Goal: Task Accomplishment & Management: Use online tool/utility

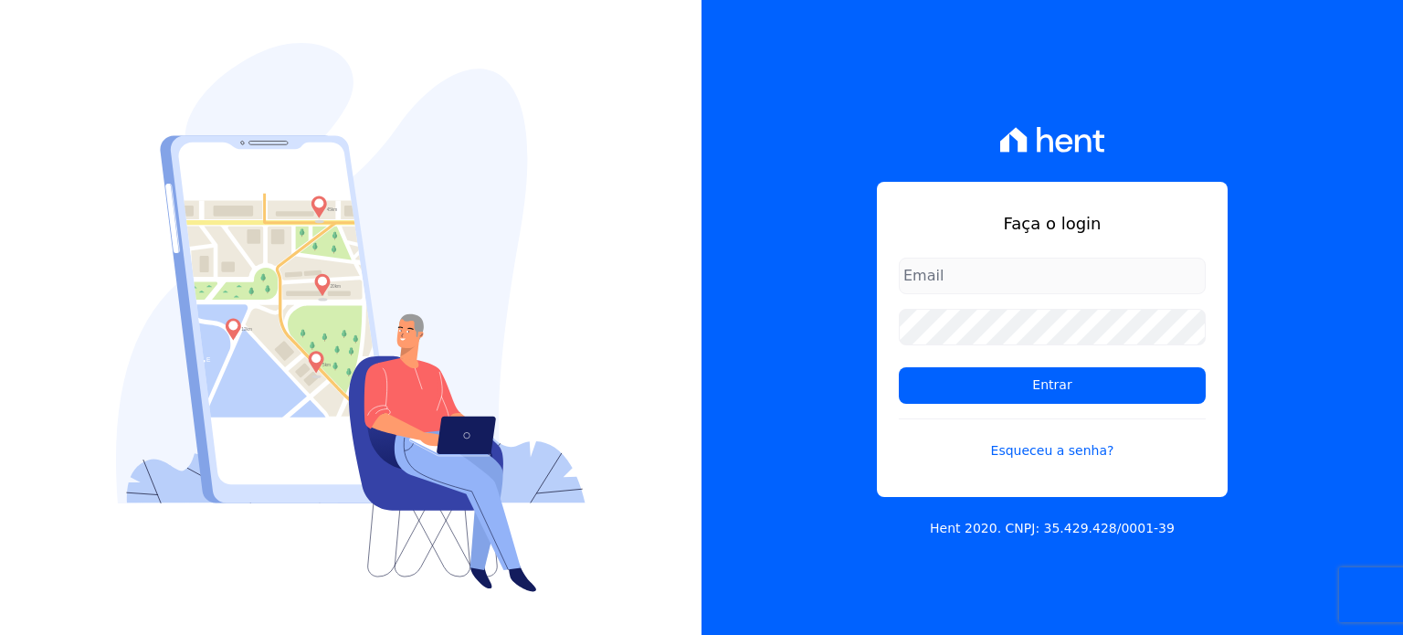
type input "[PERSON_NAME][EMAIL_ADDRESS][PERSON_NAME][DOMAIN_NAME]"
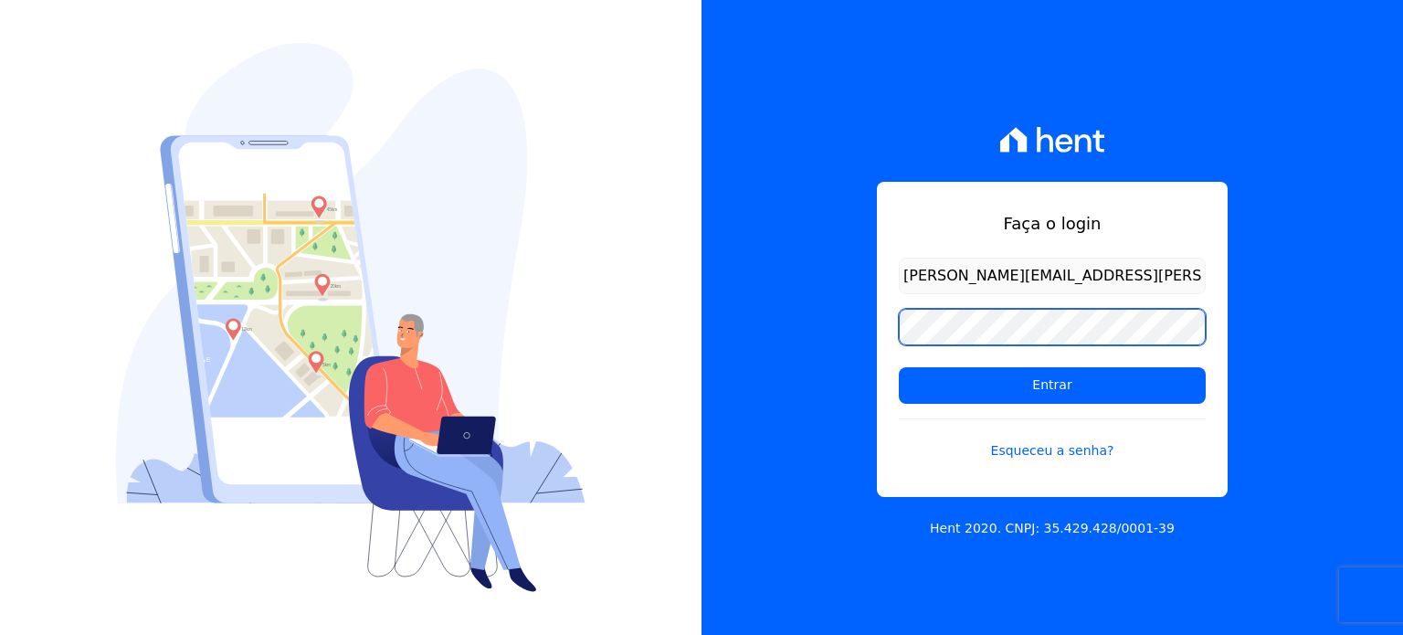
click at [899, 367] on input "Entrar" at bounding box center [1052, 385] width 307 height 37
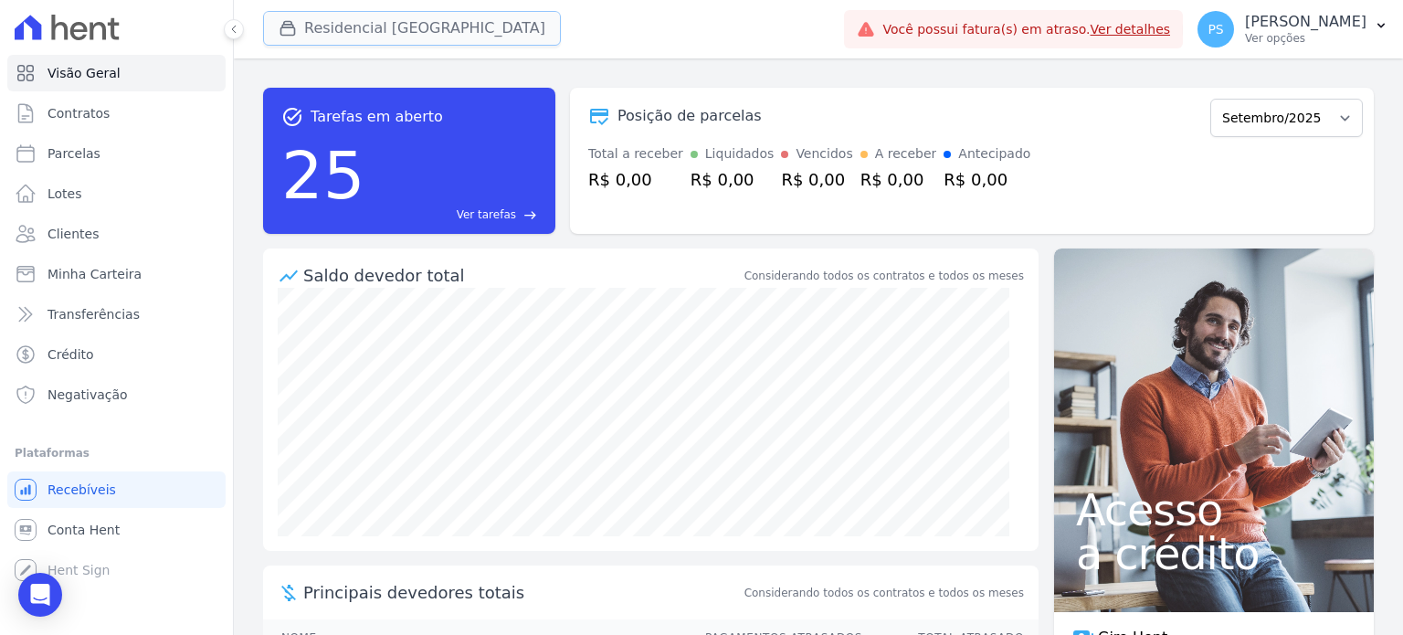
click at [377, 27] on button "Residencial Villa Sardenha" at bounding box center [412, 28] width 298 height 35
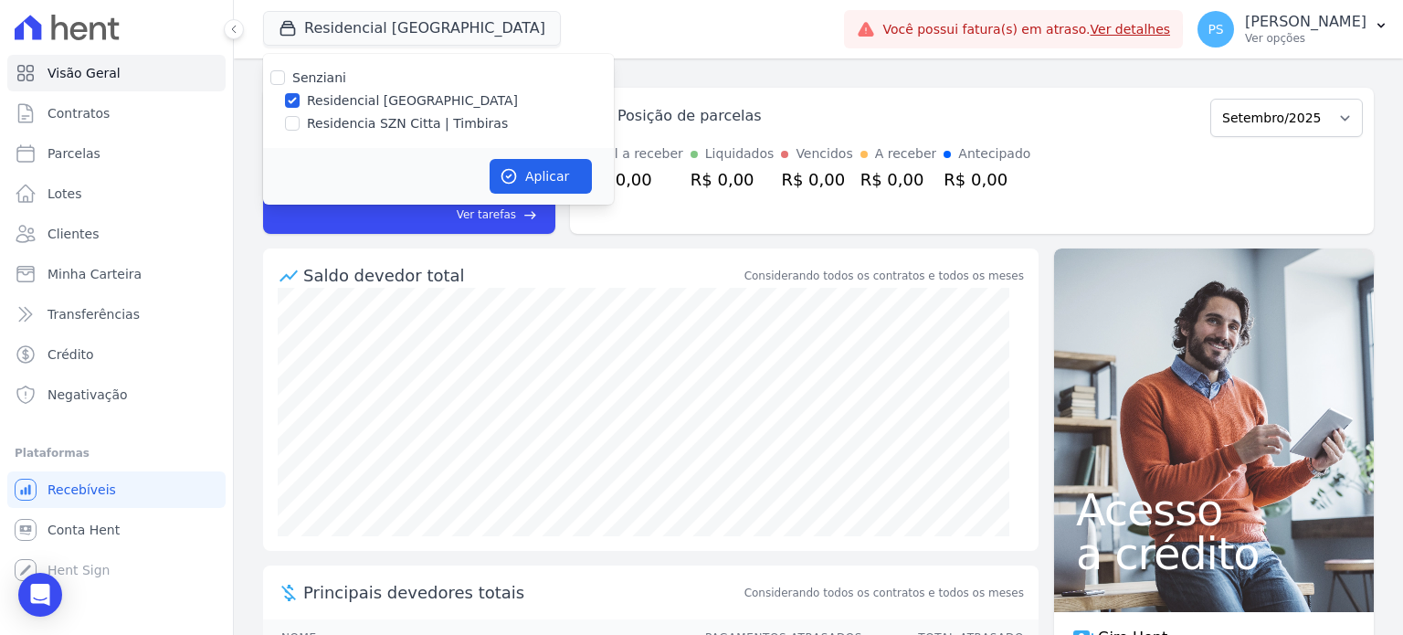
click at [335, 122] on label "Residencia SZN Citta | Timbiras" at bounding box center [407, 123] width 201 height 19
click at [300, 122] on input "Residencia SZN Citta | Timbiras" at bounding box center [292, 123] width 15 height 15
checkbox input "true"
click at [356, 97] on label "Residencial Villa Sardenha" at bounding box center [412, 100] width 211 height 19
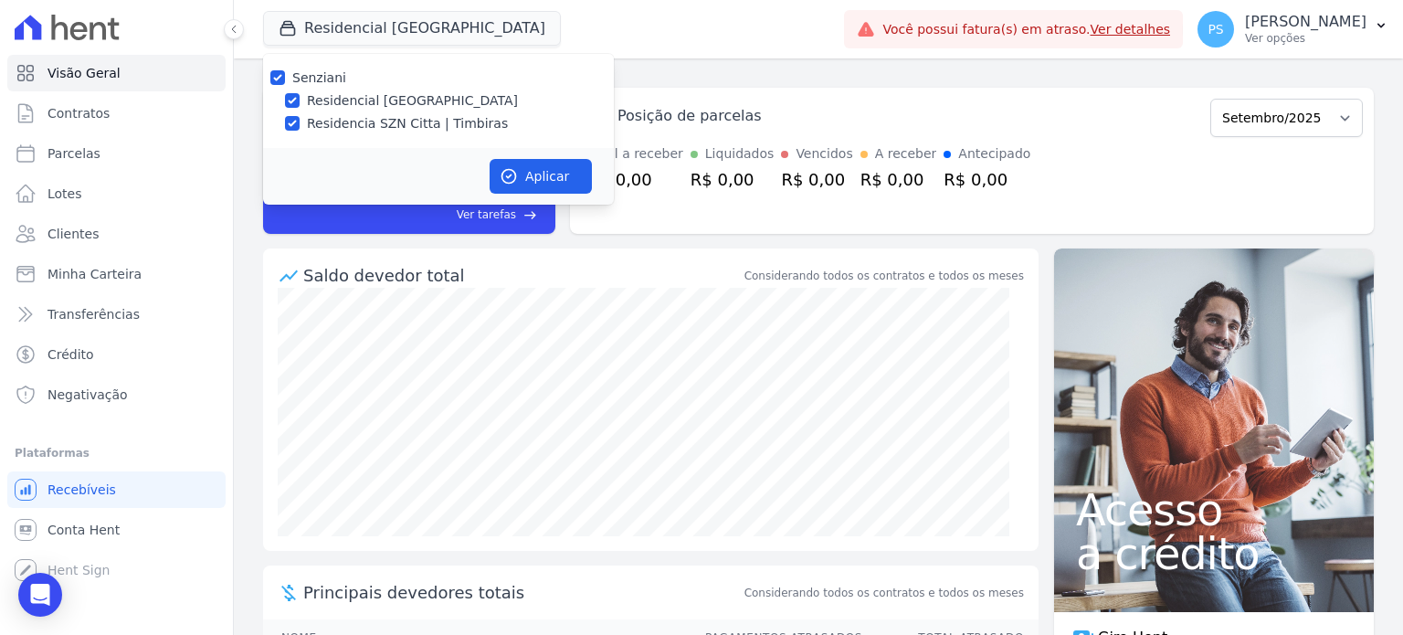
click at [300, 97] on input "Residencial Villa Sardenha" at bounding box center [292, 100] width 15 height 15
checkbox input "false"
click at [536, 169] on button "Aplicar" at bounding box center [541, 176] width 102 height 35
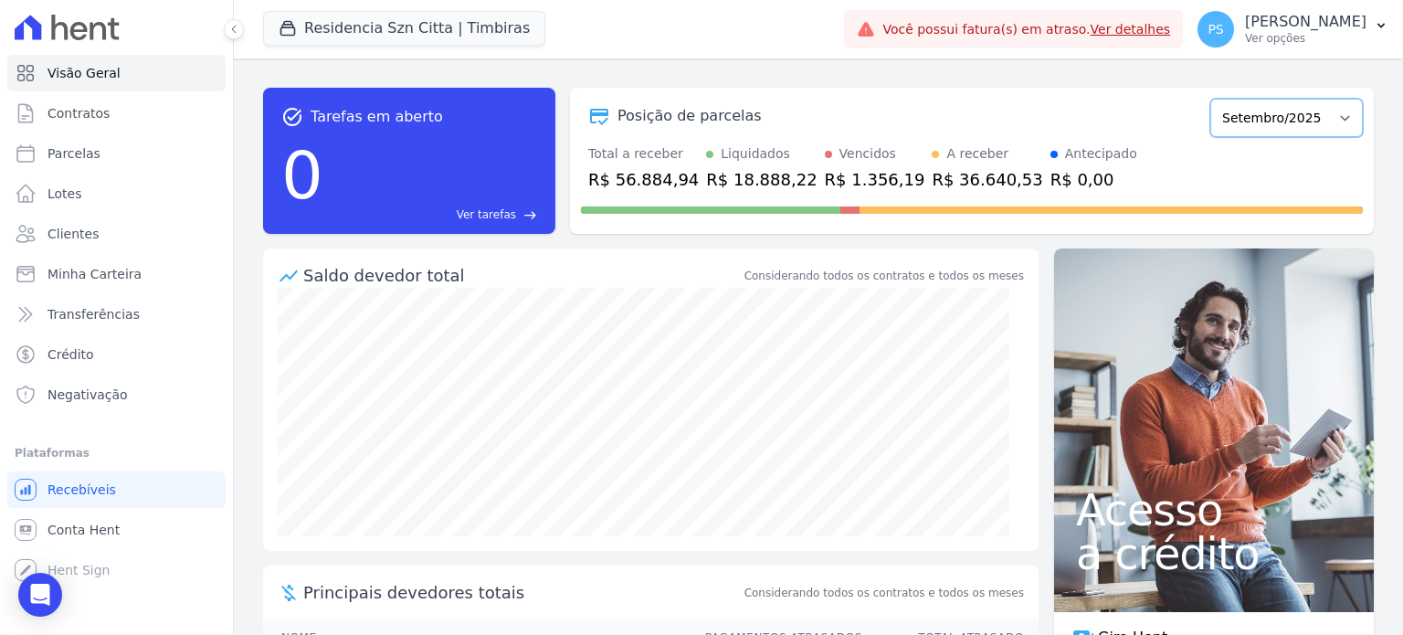
click at [1305, 117] on select "Junho/2025 Julho/2025 Agosto/2025 Setembro/2025 Outubro/2025 Novembro/2025 Deze…" at bounding box center [1287, 118] width 153 height 38
click at [84, 157] on span "Parcelas" at bounding box center [74, 153] width 53 height 18
select select
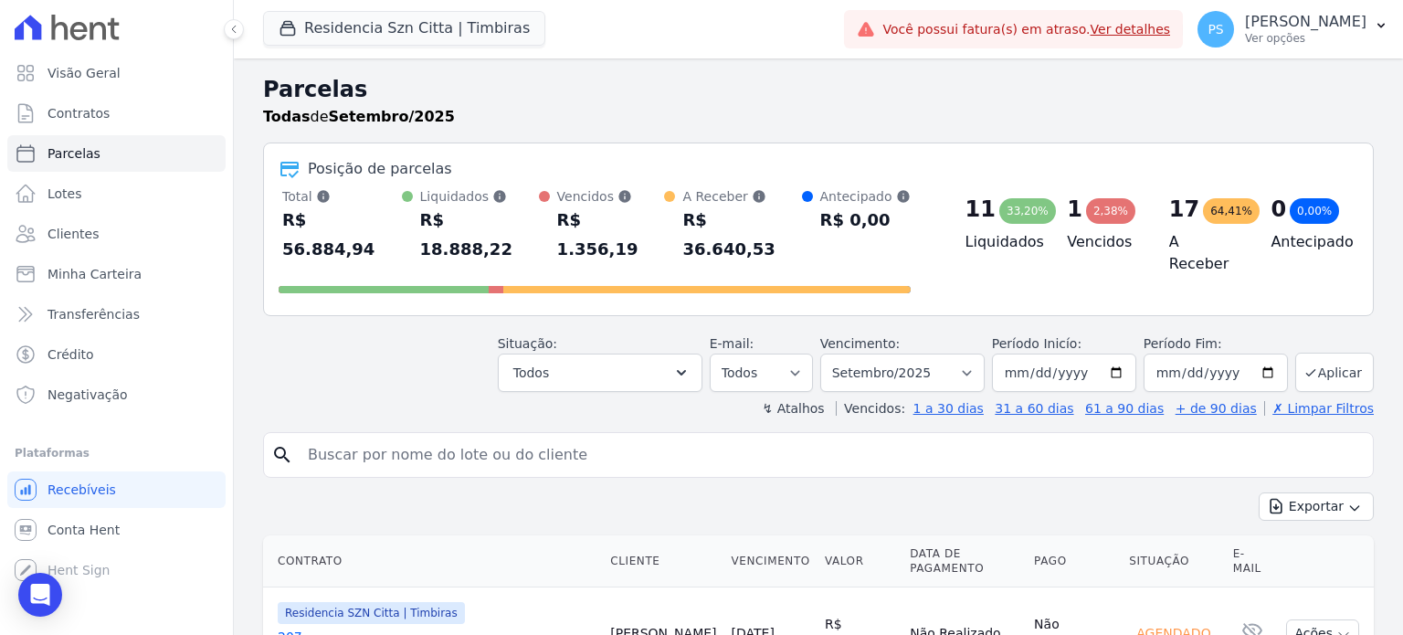
click at [1171, 29] on link "Ver detalhes" at bounding box center [1131, 29] width 80 height 15
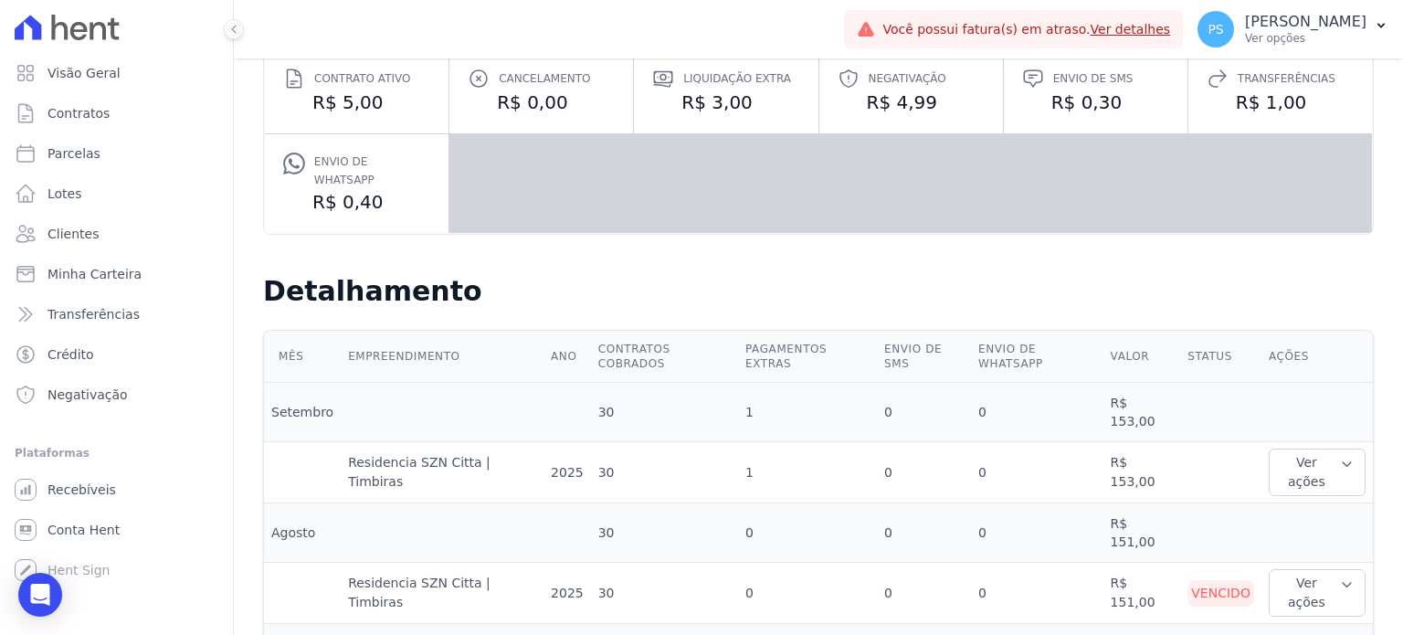
scroll to position [249, 0]
click at [1340, 576] on icon "button" at bounding box center [1347, 583] width 14 height 15
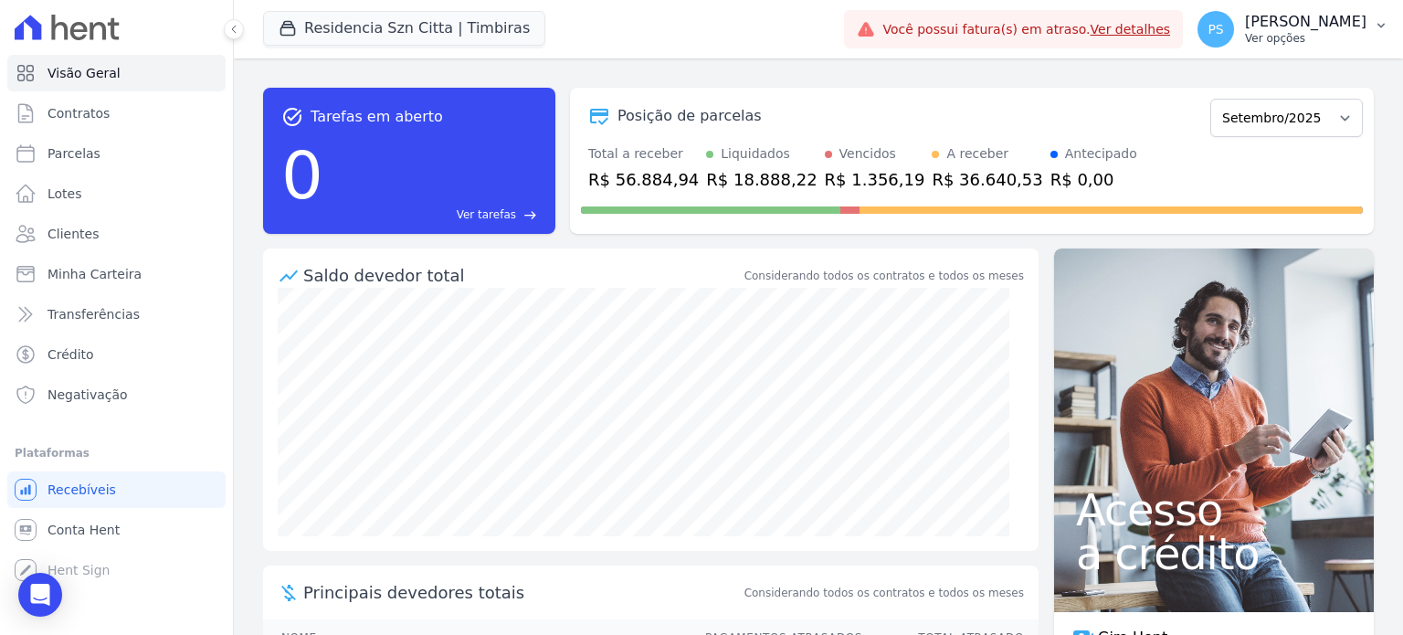
click at [1345, 26] on p "[PERSON_NAME]" at bounding box center [1306, 22] width 122 height 18
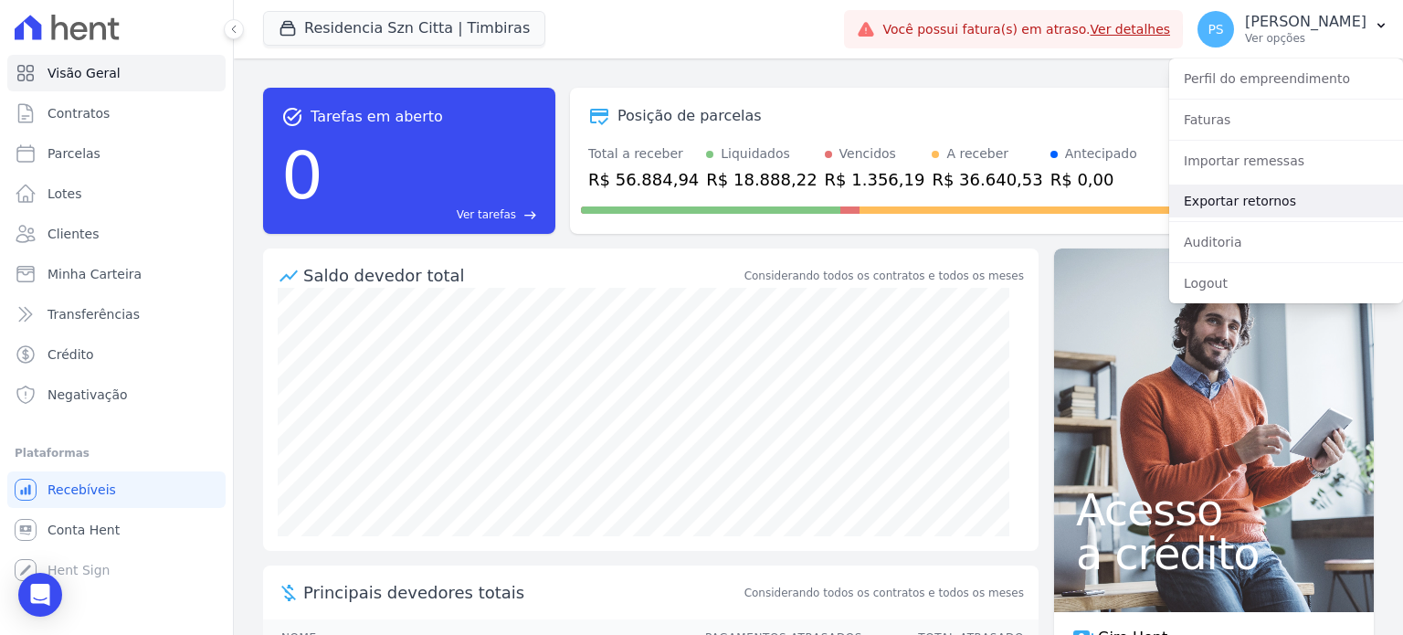
click at [1223, 197] on link "Exportar retornos" at bounding box center [1287, 201] width 234 height 33
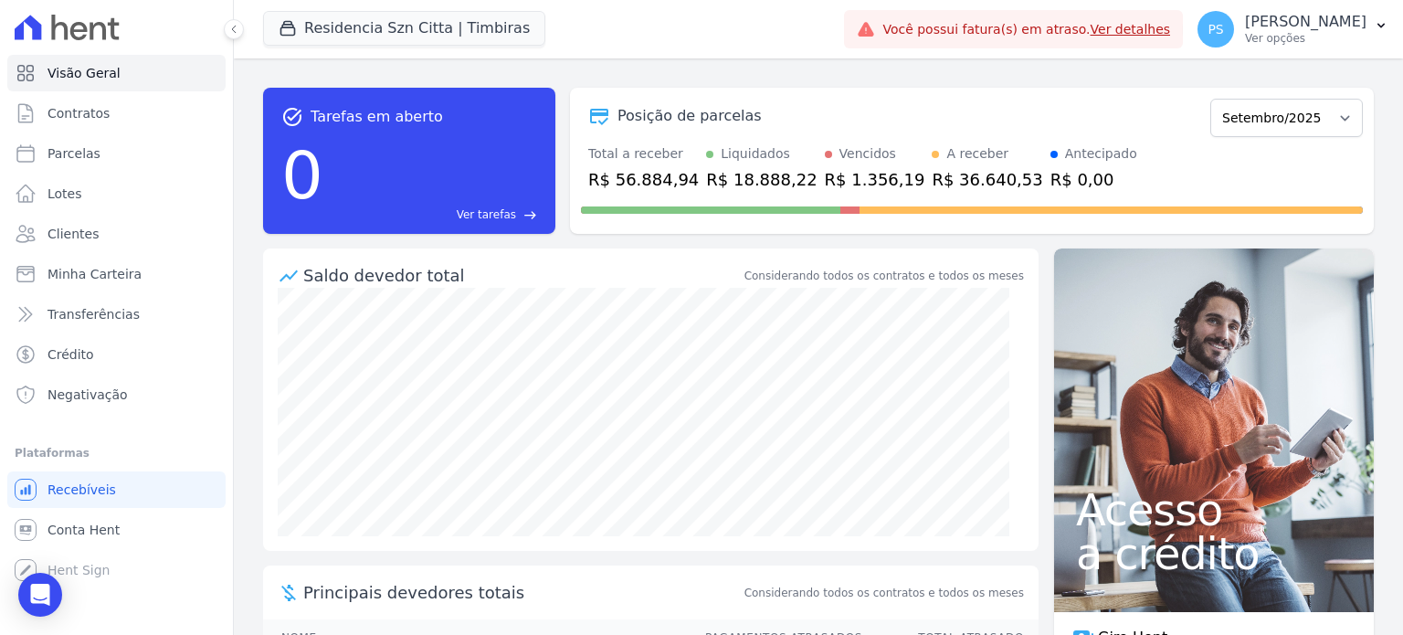
click at [1171, 32] on link "Ver detalhes" at bounding box center [1131, 29] width 80 height 15
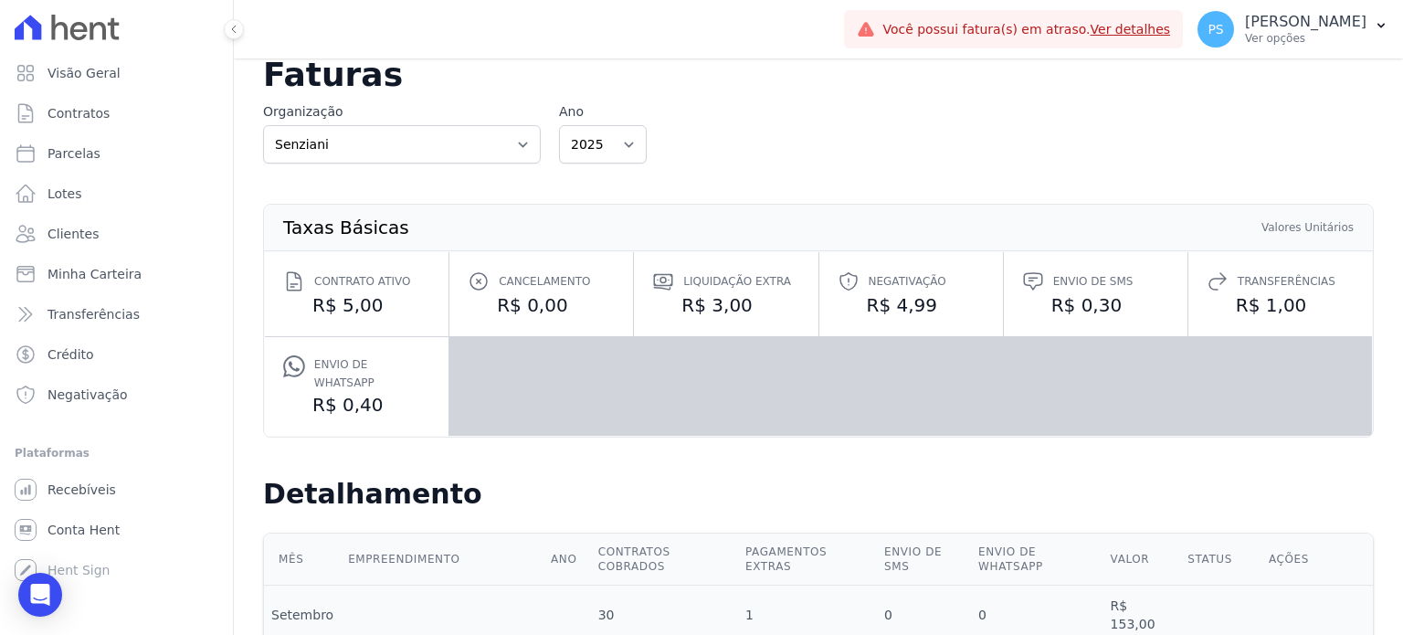
scroll to position [249, 0]
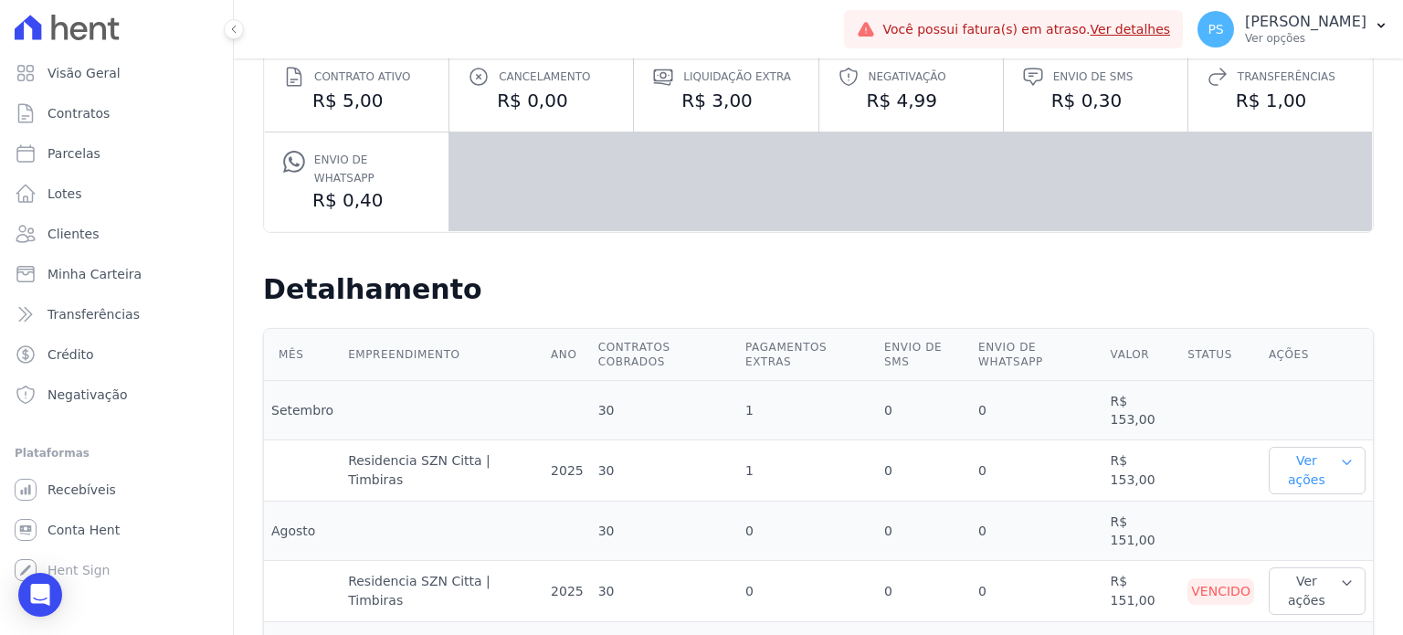
click at [1343, 461] on icon "button" at bounding box center [1347, 463] width 8 height 4
click at [1315, 498] on link "Ver detalhes" at bounding box center [1316, 507] width 80 height 19
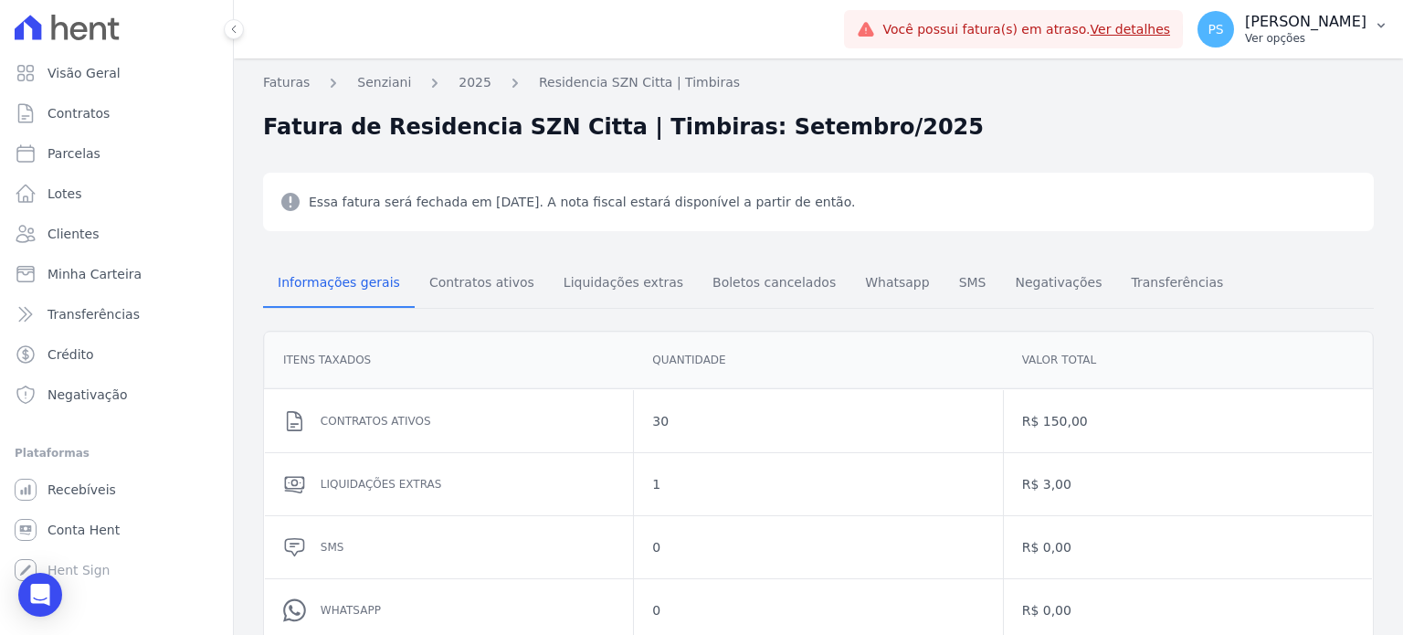
click at [1369, 25] on button "PS [PERSON_NAME] Ver opções" at bounding box center [1293, 29] width 220 height 51
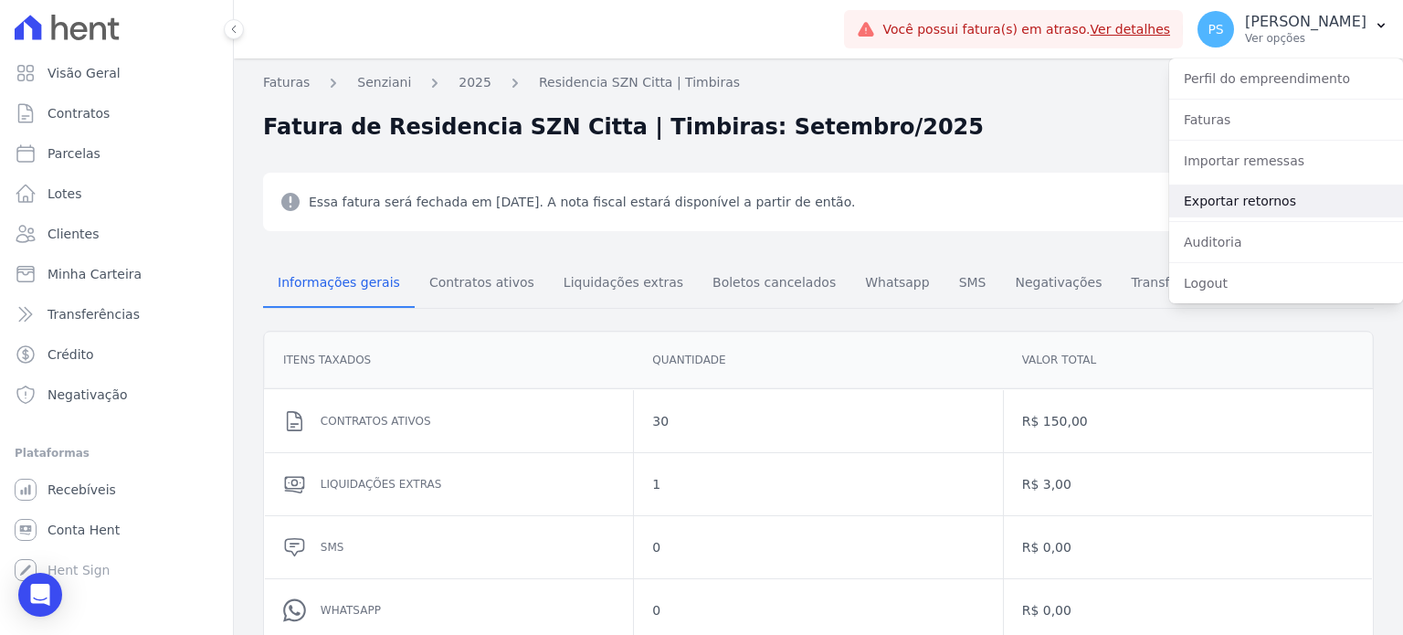
click at [1206, 203] on link "Exportar retornos" at bounding box center [1287, 201] width 234 height 33
